Goal: Navigation & Orientation: Find specific page/section

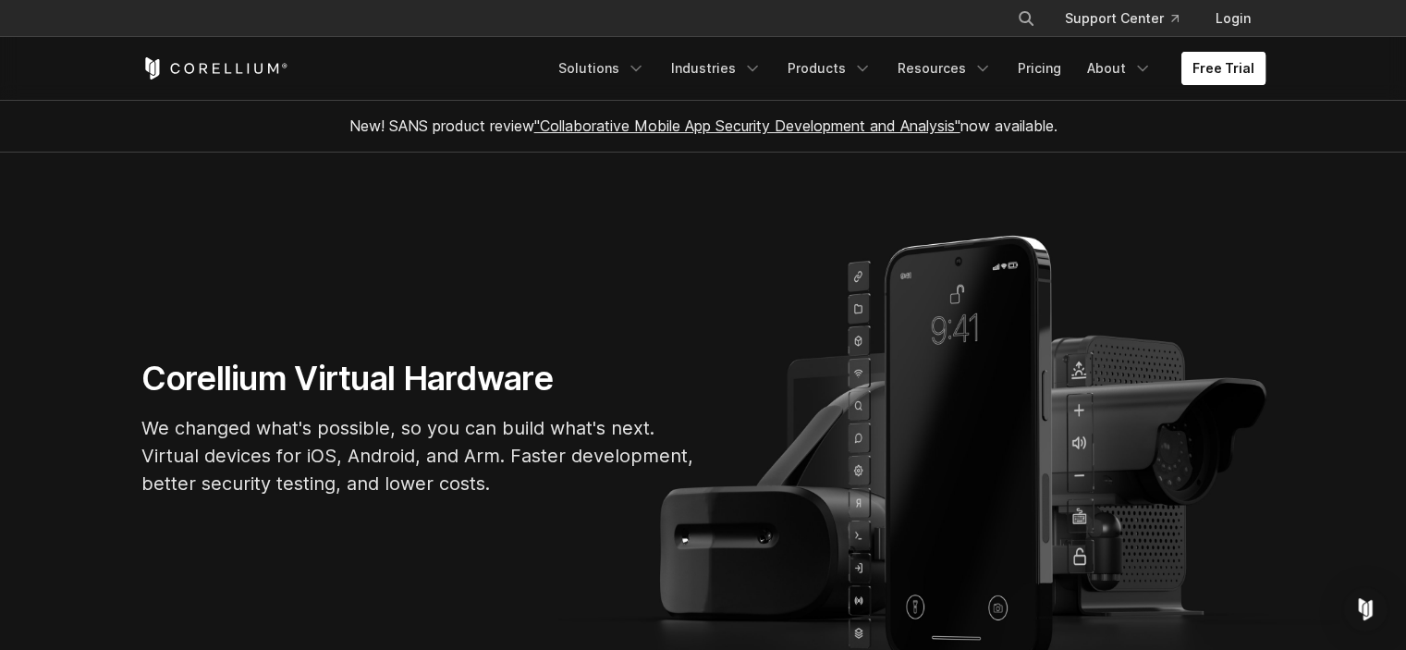
click at [1220, 66] on link "Free Trial" at bounding box center [1223, 68] width 84 height 33
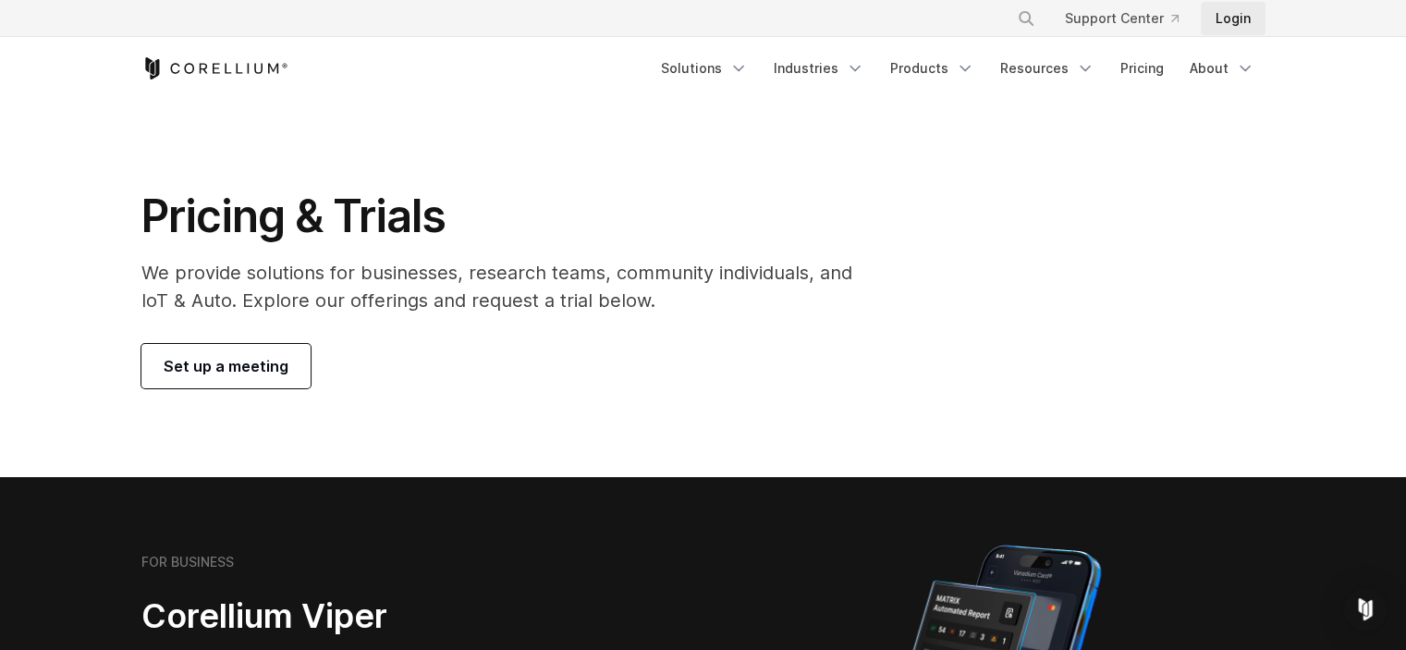
click at [1234, 17] on link "Login" at bounding box center [1233, 18] width 65 height 33
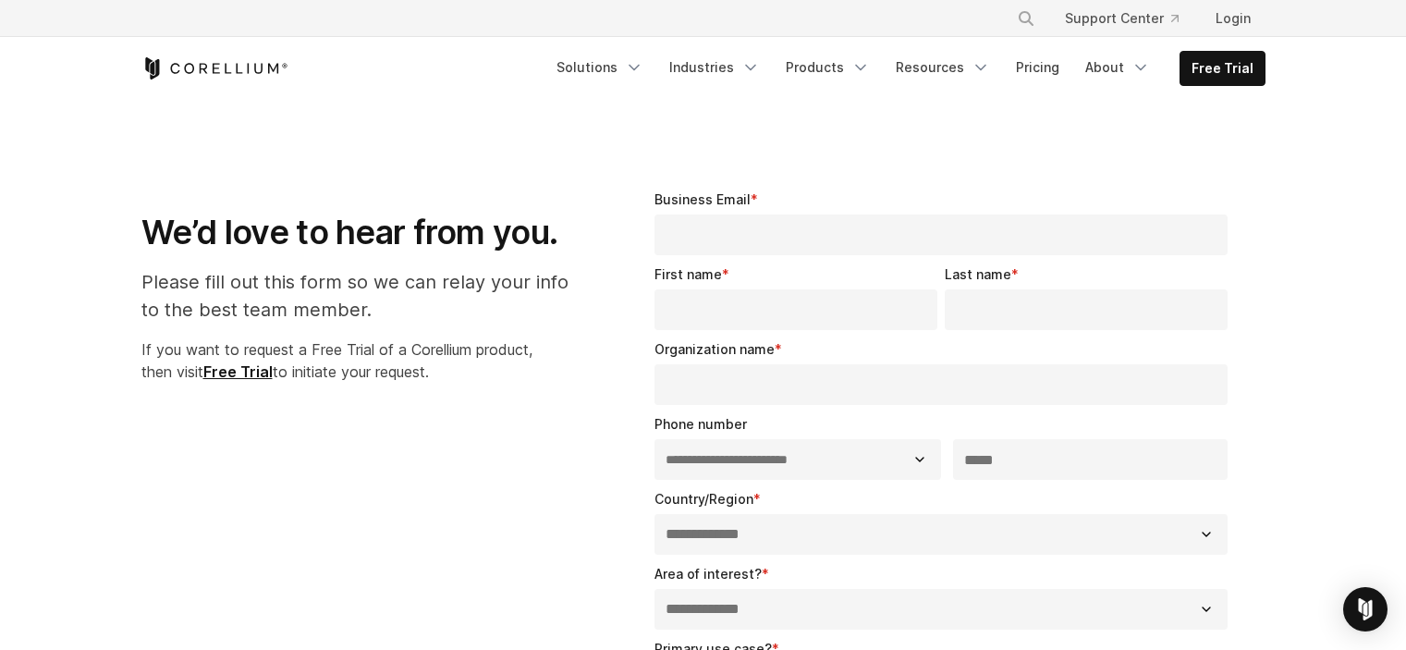
select select "**"
click at [1228, 25] on link "Login" at bounding box center [1233, 18] width 65 height 33
click at [217, 63] on icon "Corellium Home" at bounding box center [215, 68] width 7 height 10
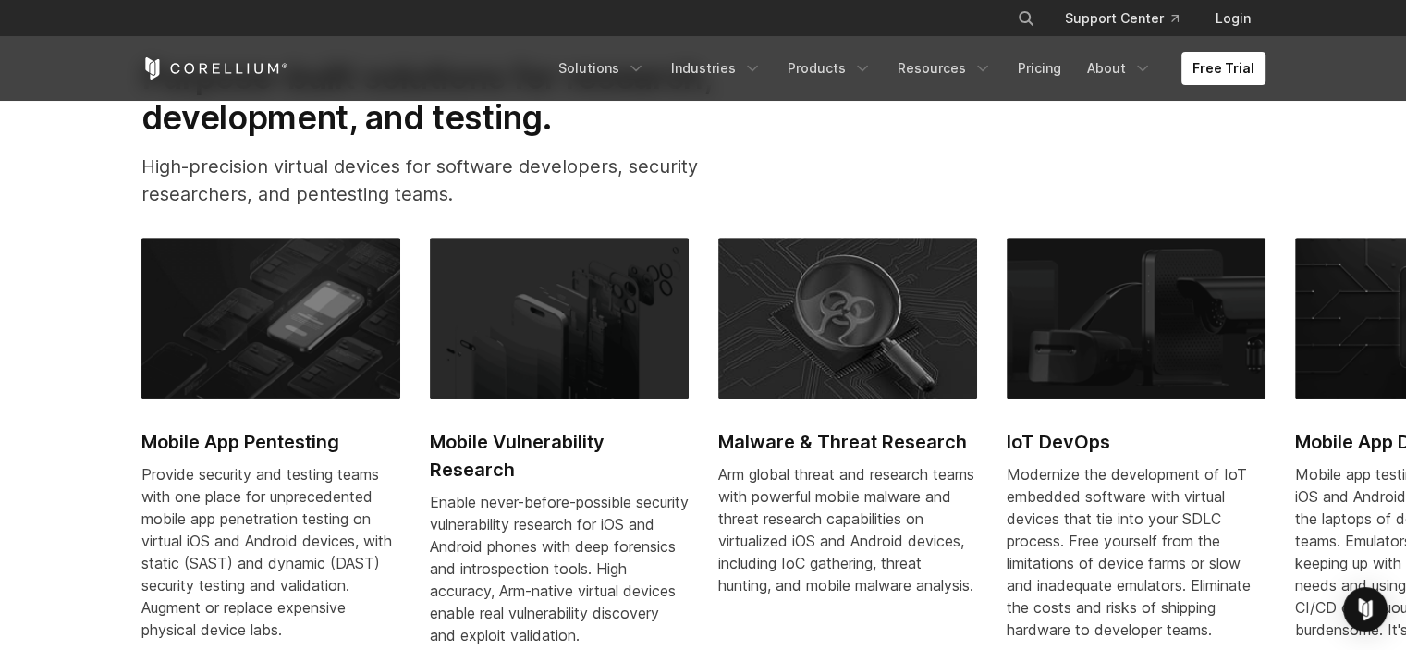
scroll to position [832, 0]
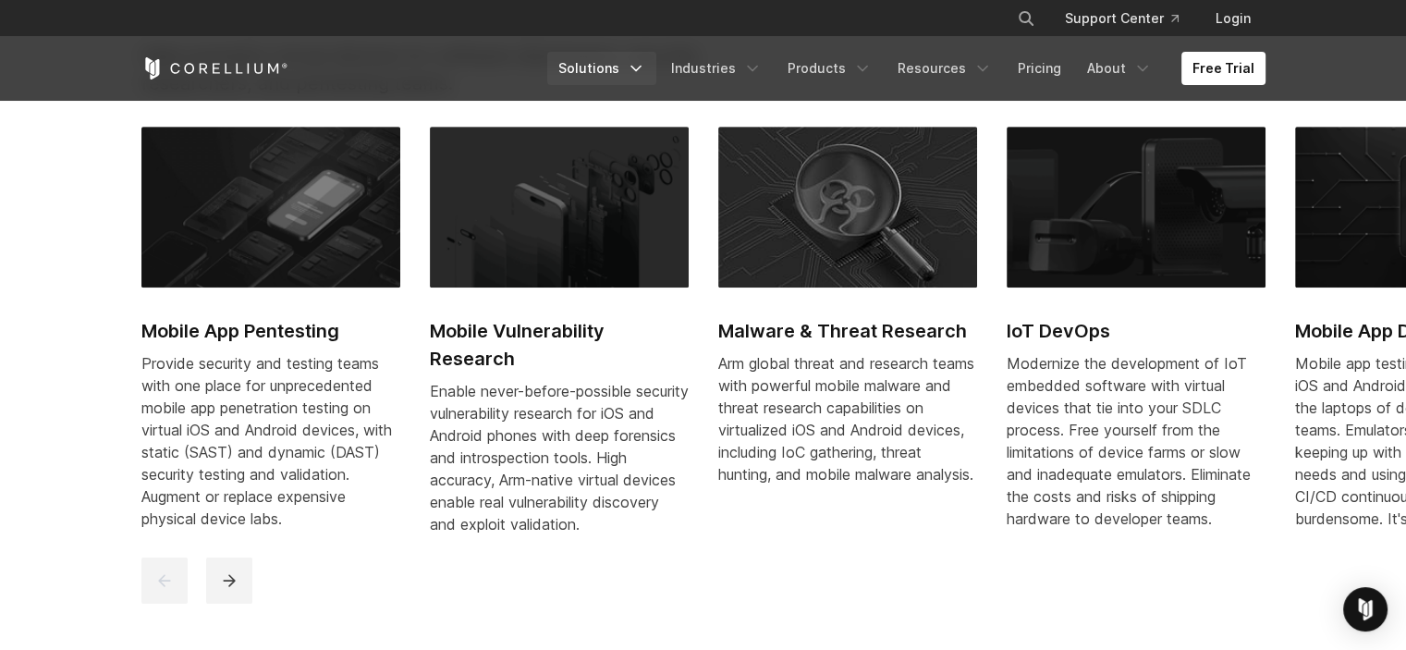
click at [642, 69] on icon "Navigation Menu" at bounding box center [636, 68] width 18 height 18
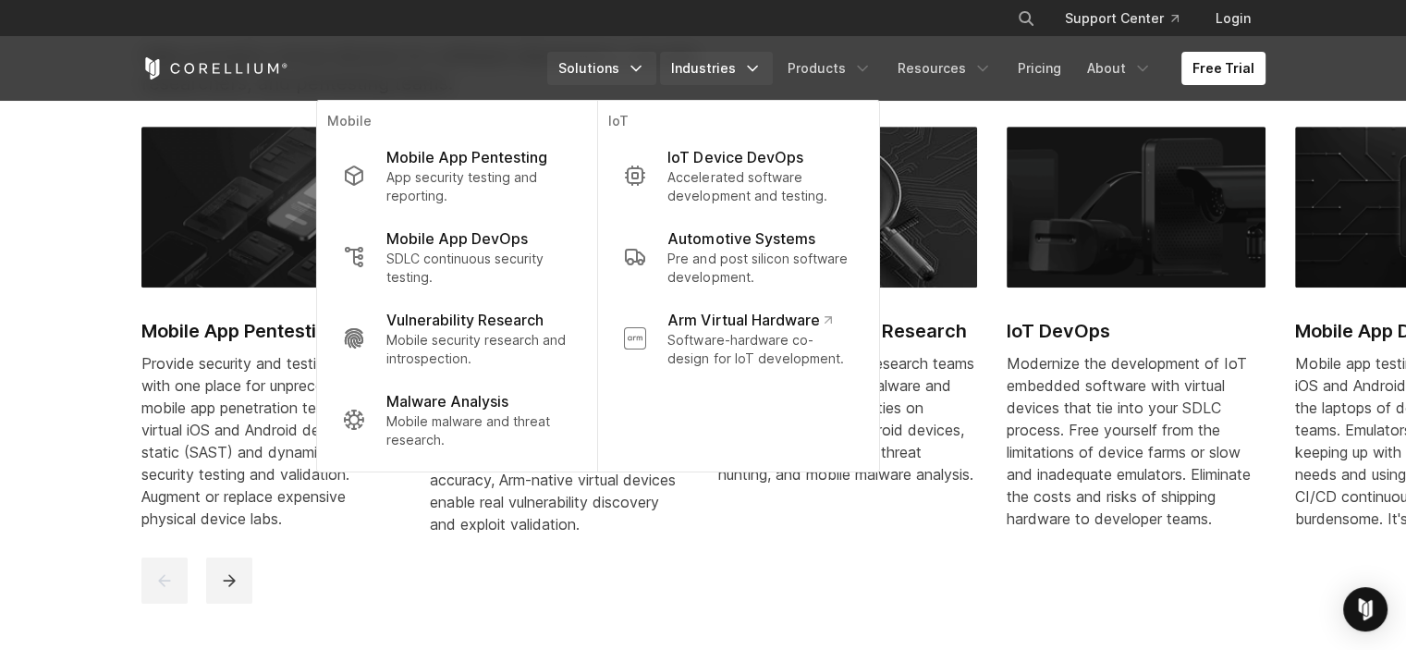
click at [736, 67] on link "Industries" at bounding box center [716, 68] width 113 height 33
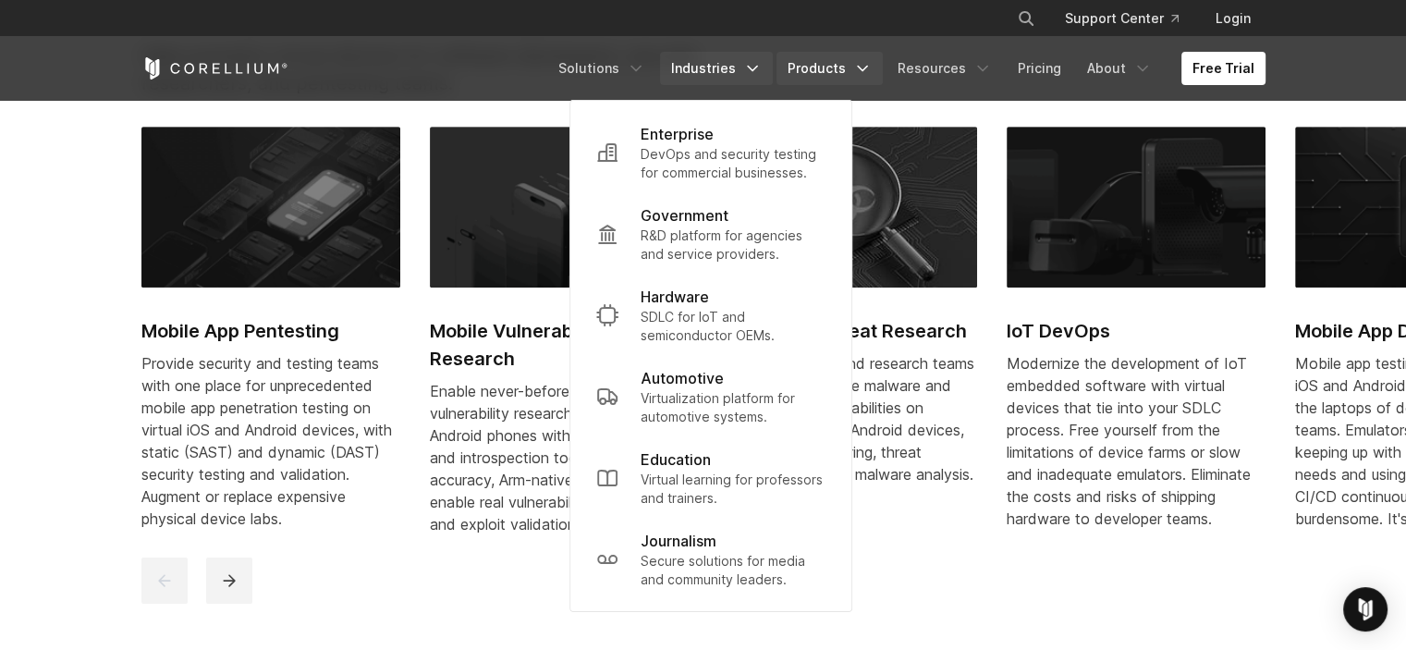
click at [862, 69] on icon "Navigation Menu" at bounding box center [862, 68] width 18 height 18
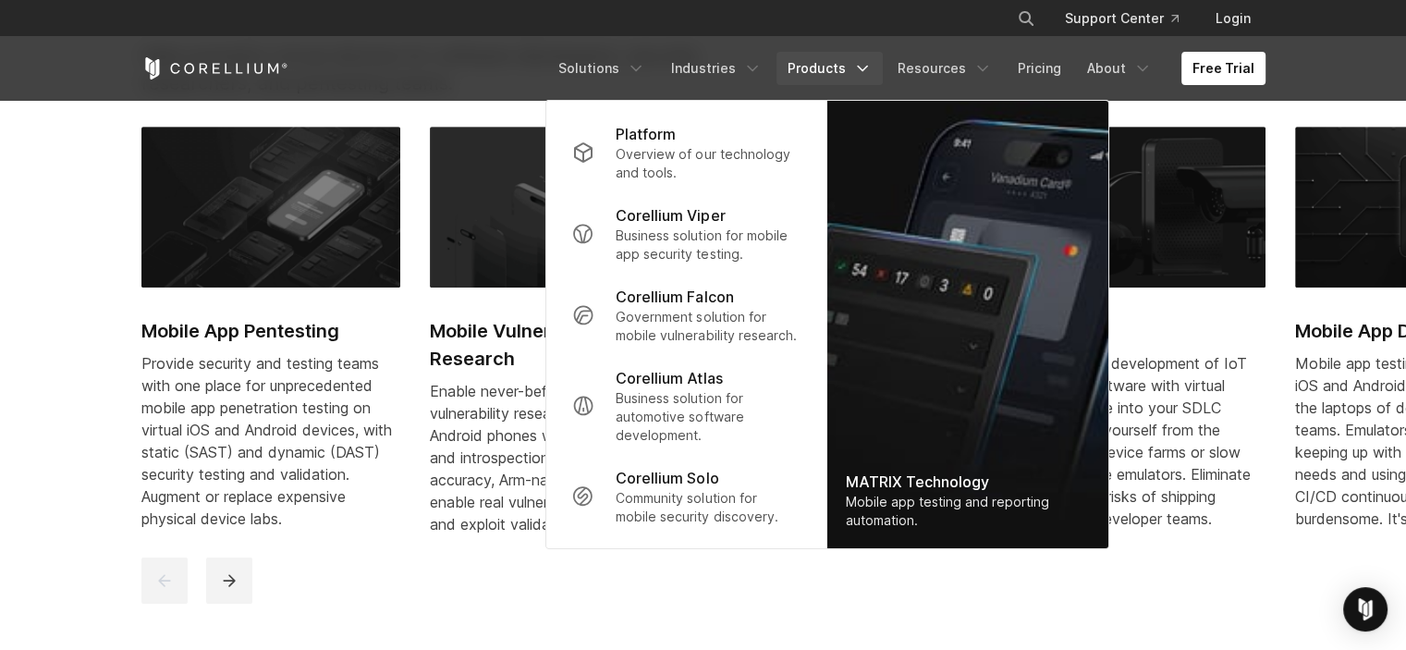
click at [1364, 67] on header "× Search our site... Support Center Login" at bounding box center [703, 50] width 1406 height 101
